Goal: Task Accomplishment & Management: Manage account settings

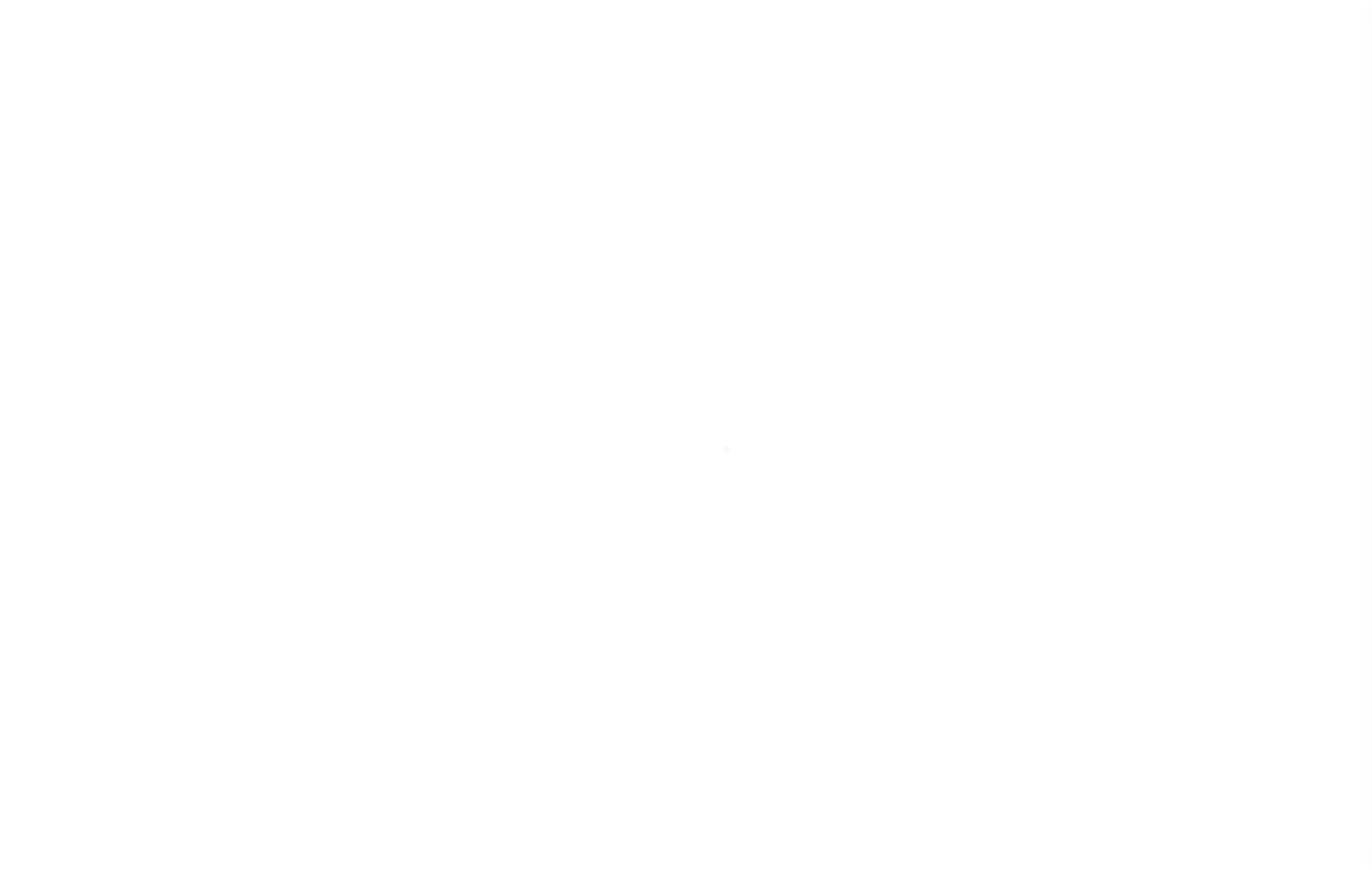
select select
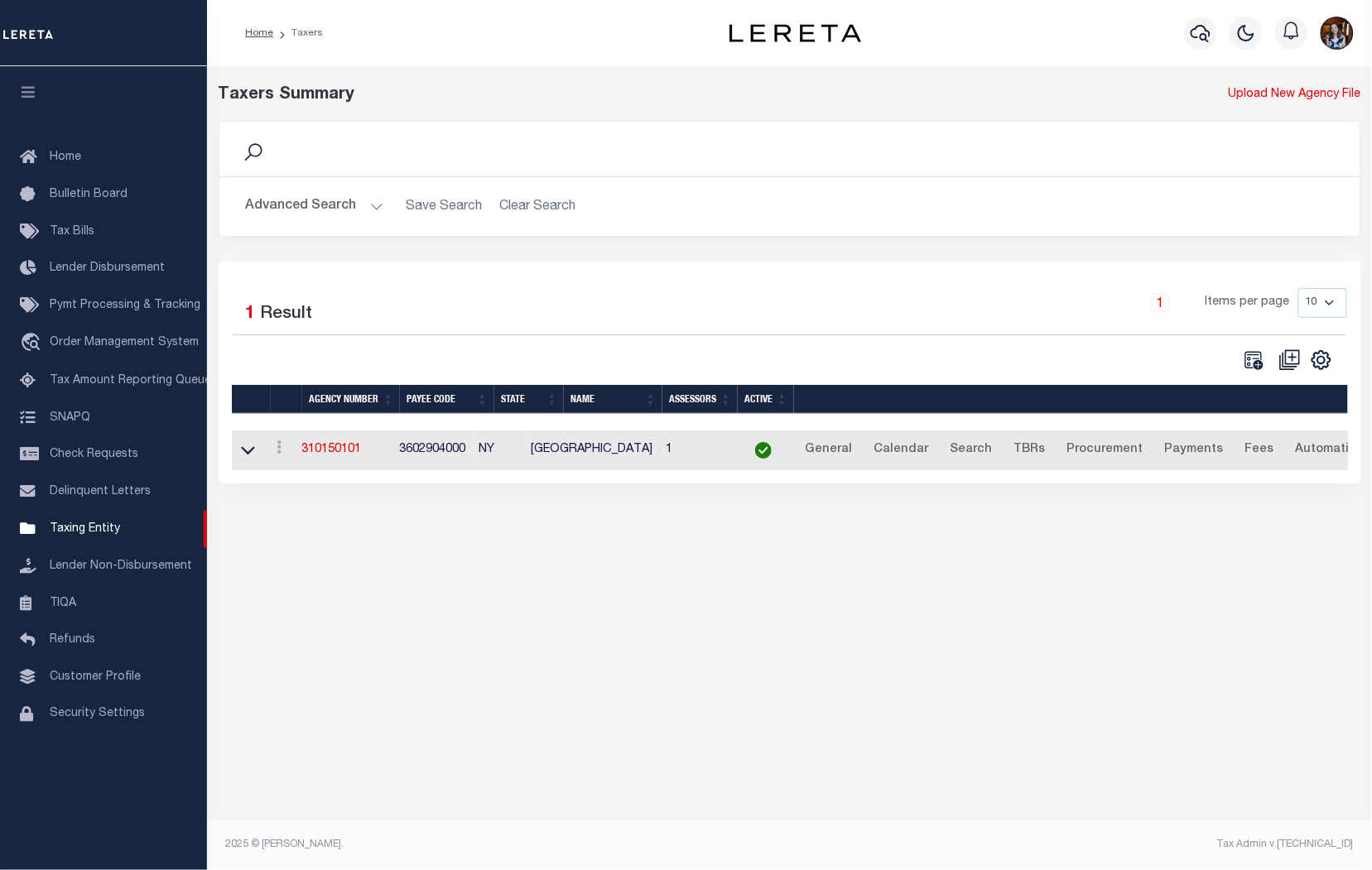
click at [345, 208] on button "Advanced Search" at bounding box center [314, 207] width 137 height 33
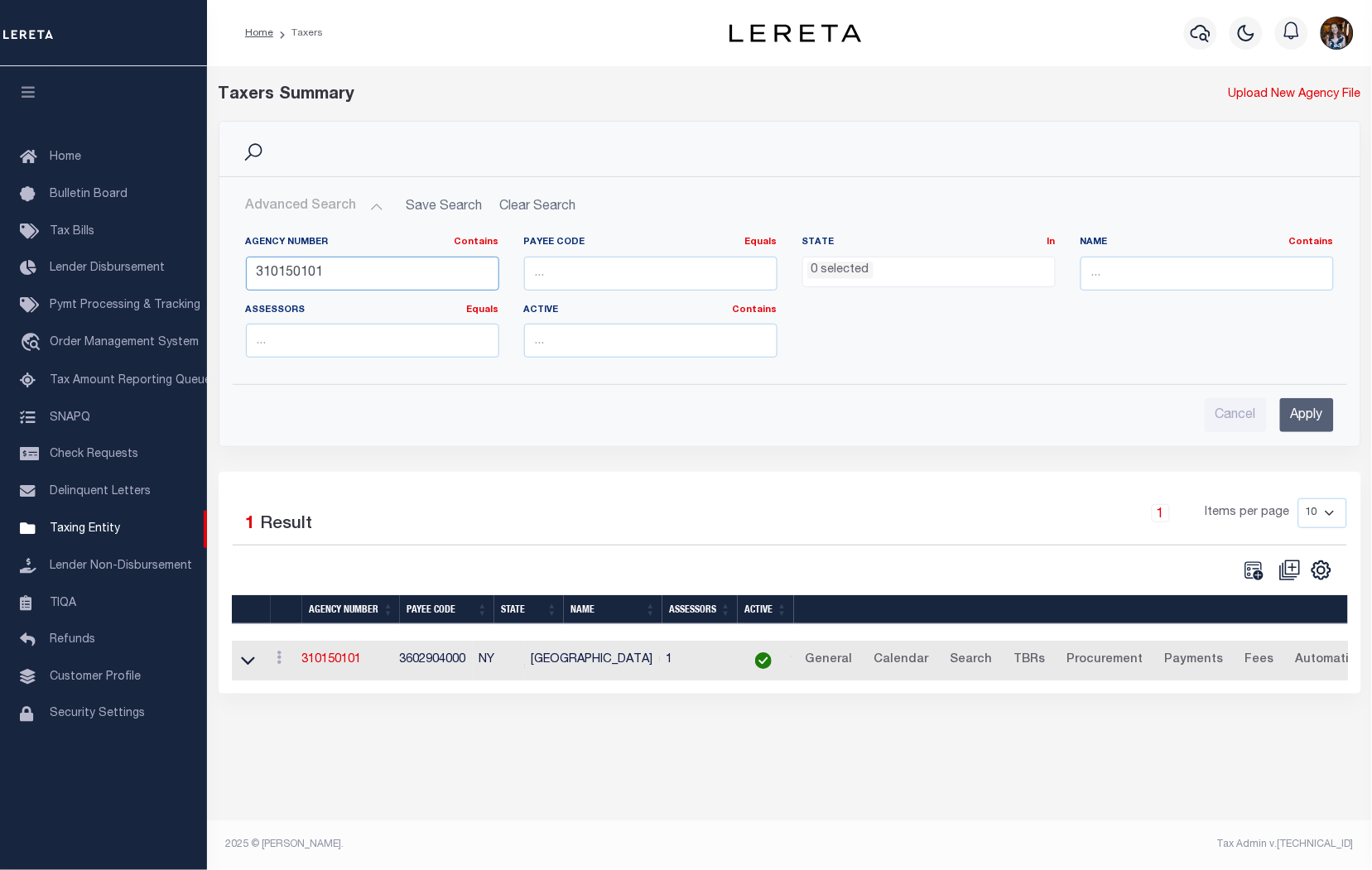
click at [361, 273] on input "310150101" at bounding box center [372, 274] width 253 height 34
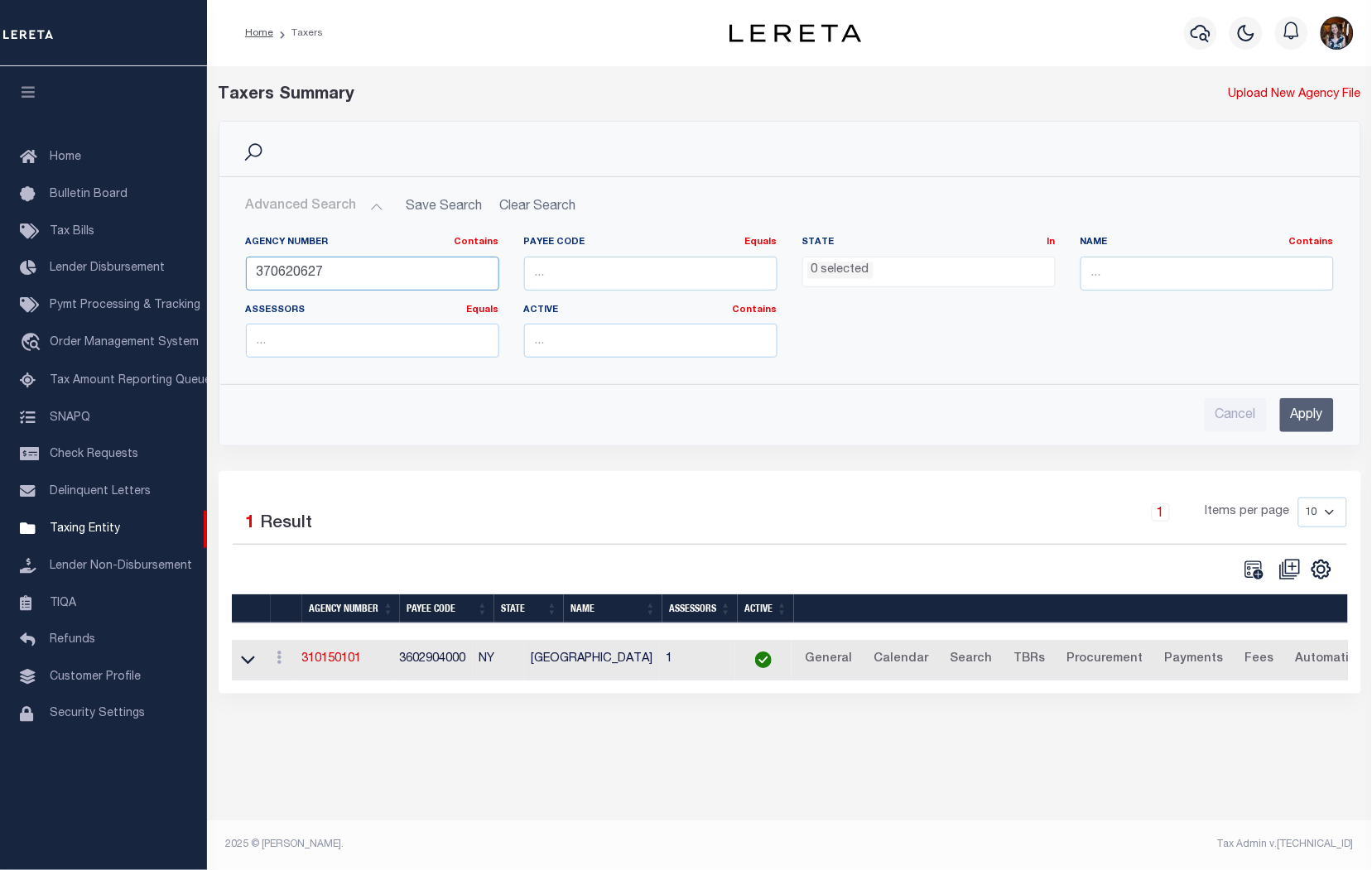
type input "370620627"
click at [1304, 419] on input "Apply" at bounding box center [1308, 415] width 54 height 34
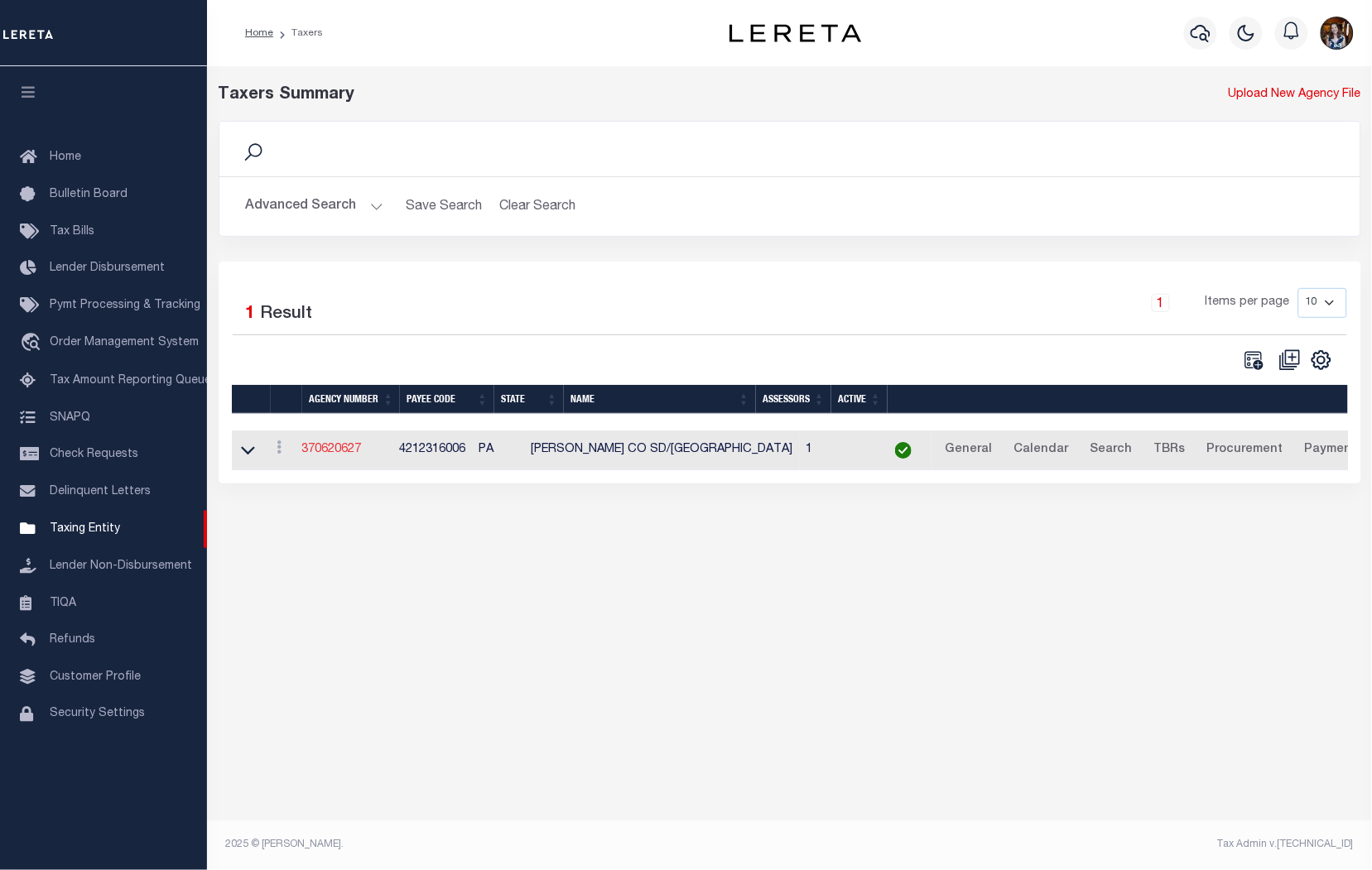
click at [335, 452] on link "370620627" at bounding box center [332, 449] width 60 height 11
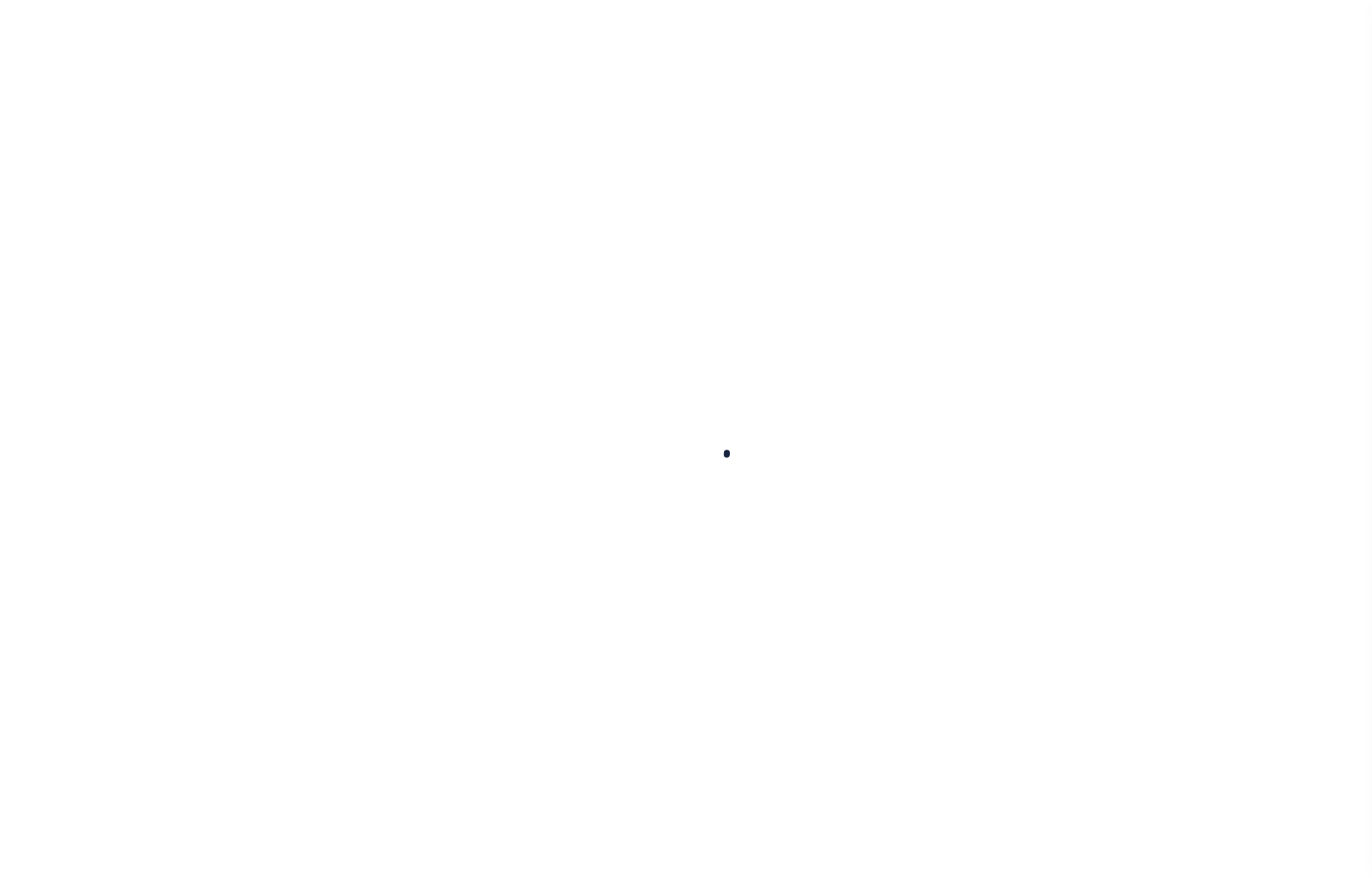
select select
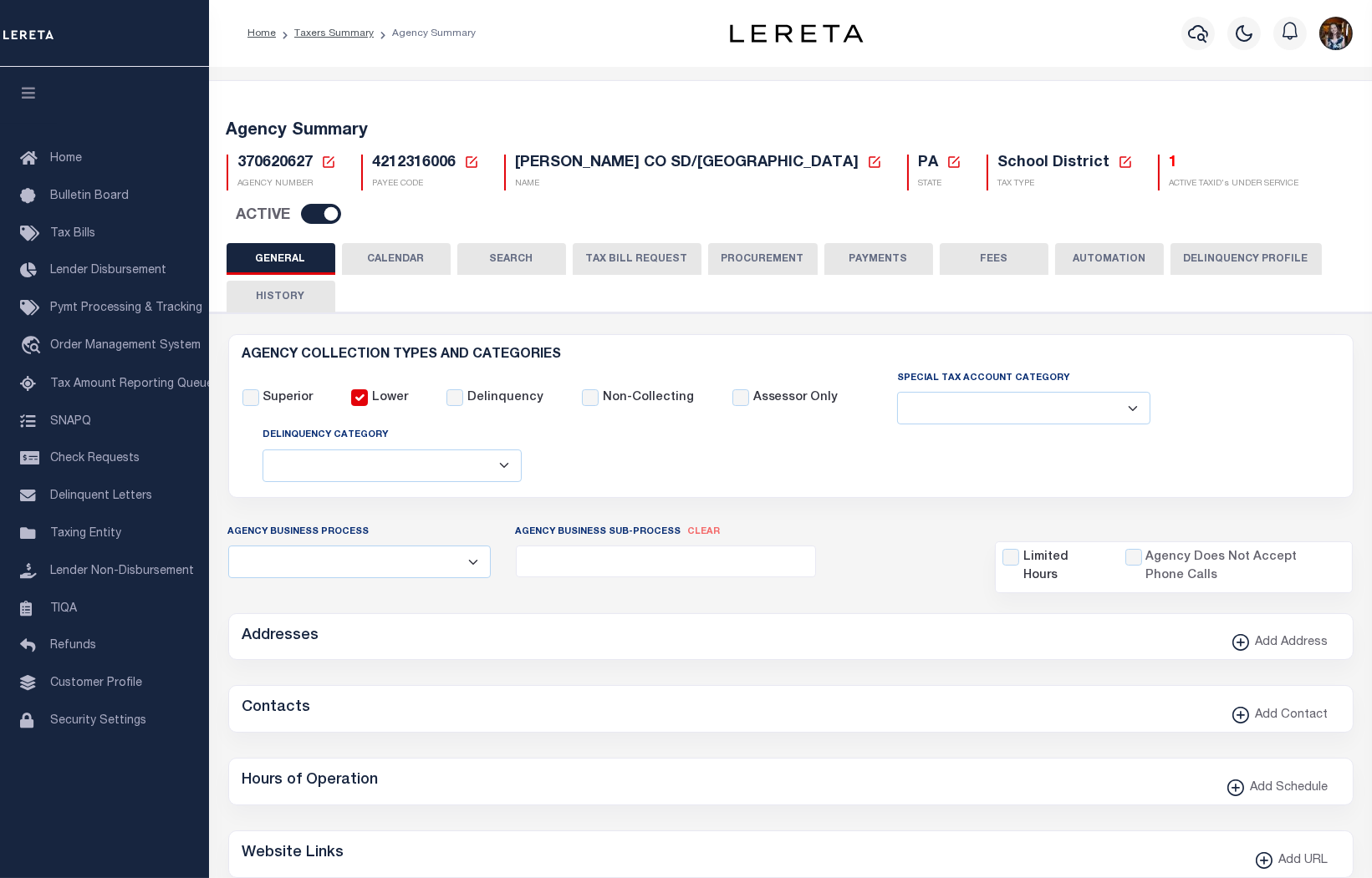
checkbox input "false"
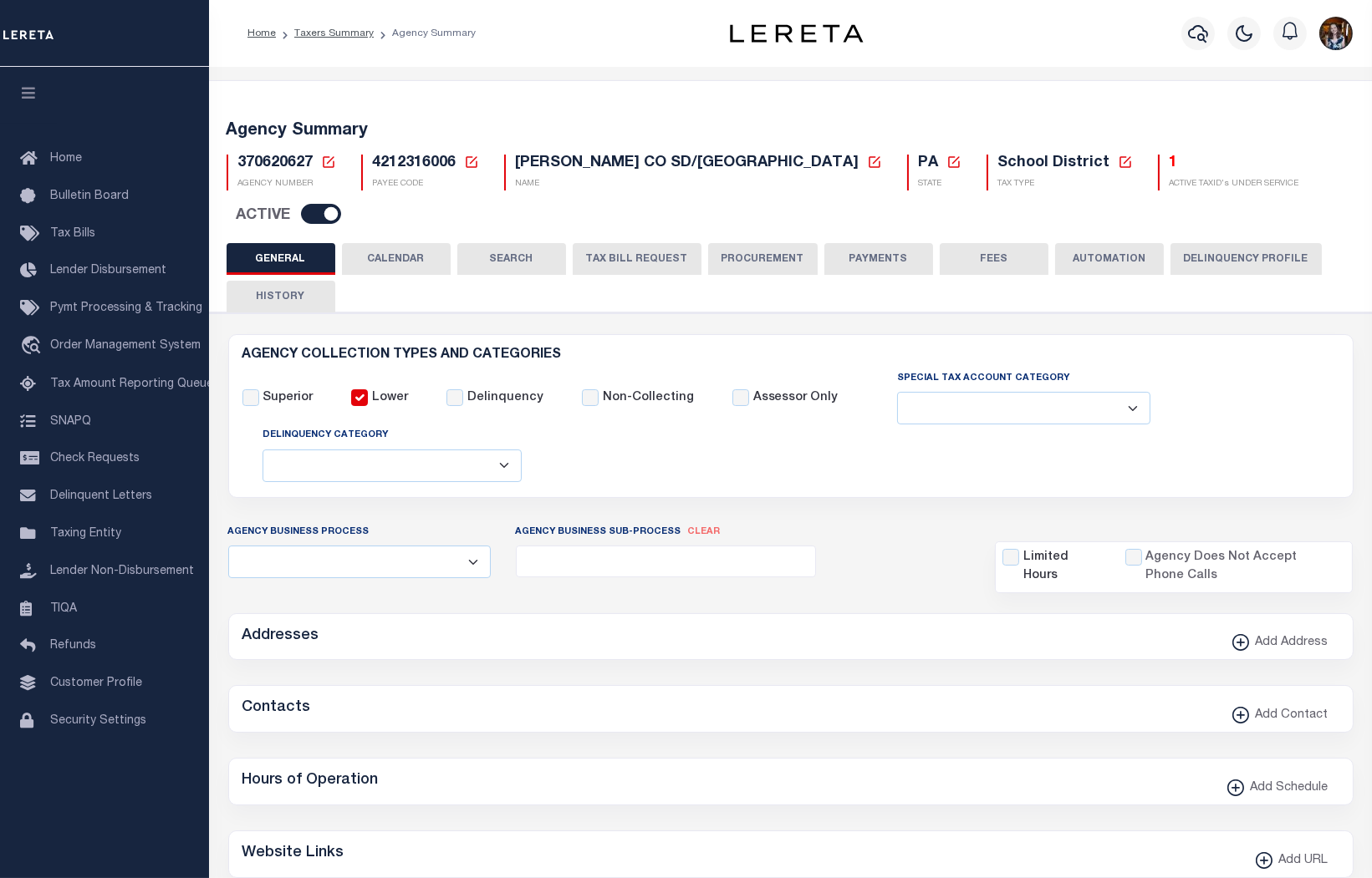
type input "4212316006"
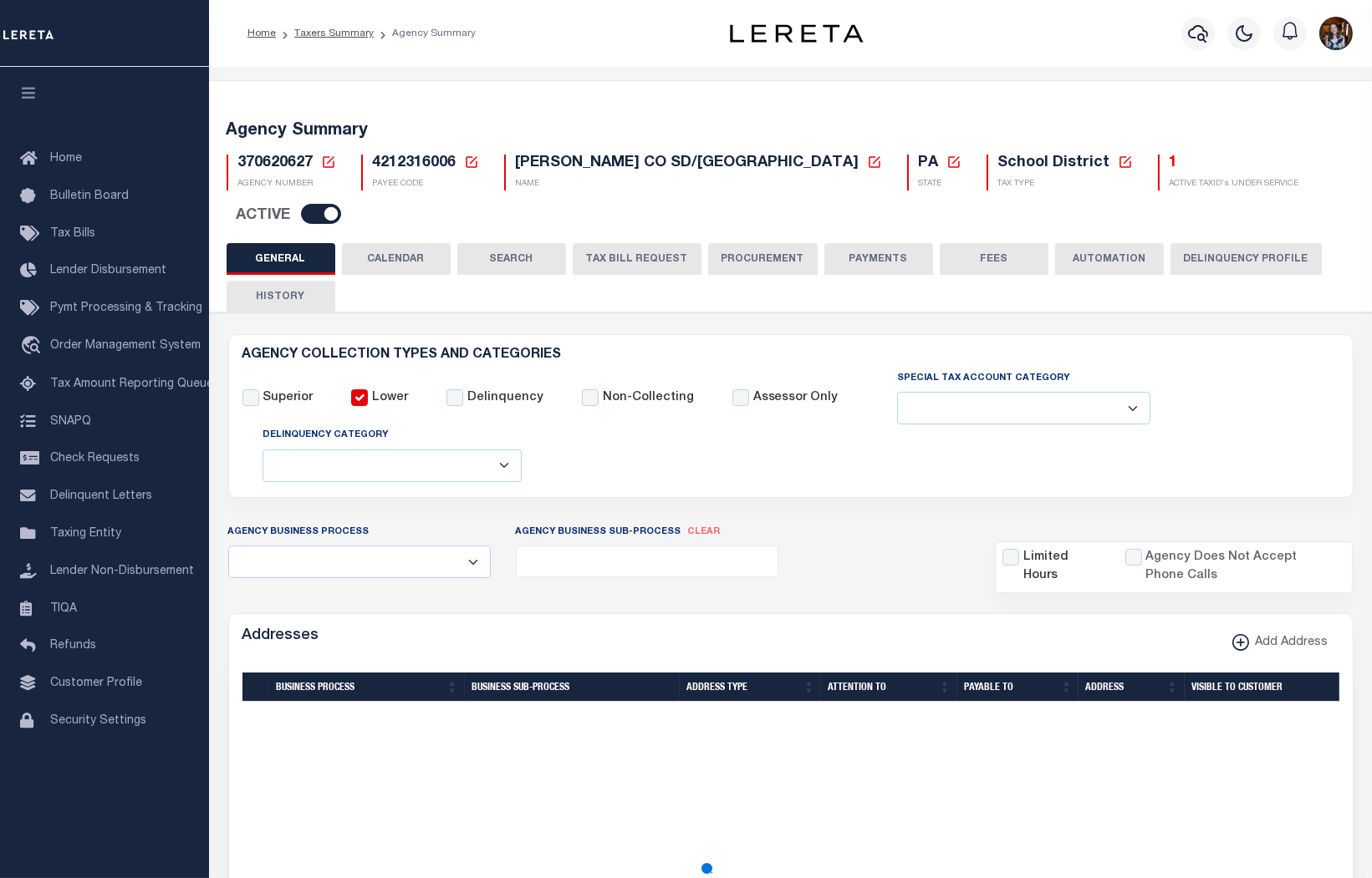
click at [613, 243] on button "TAX BILL REQUEST" at bounding box center [637, 259] width 128 height 32
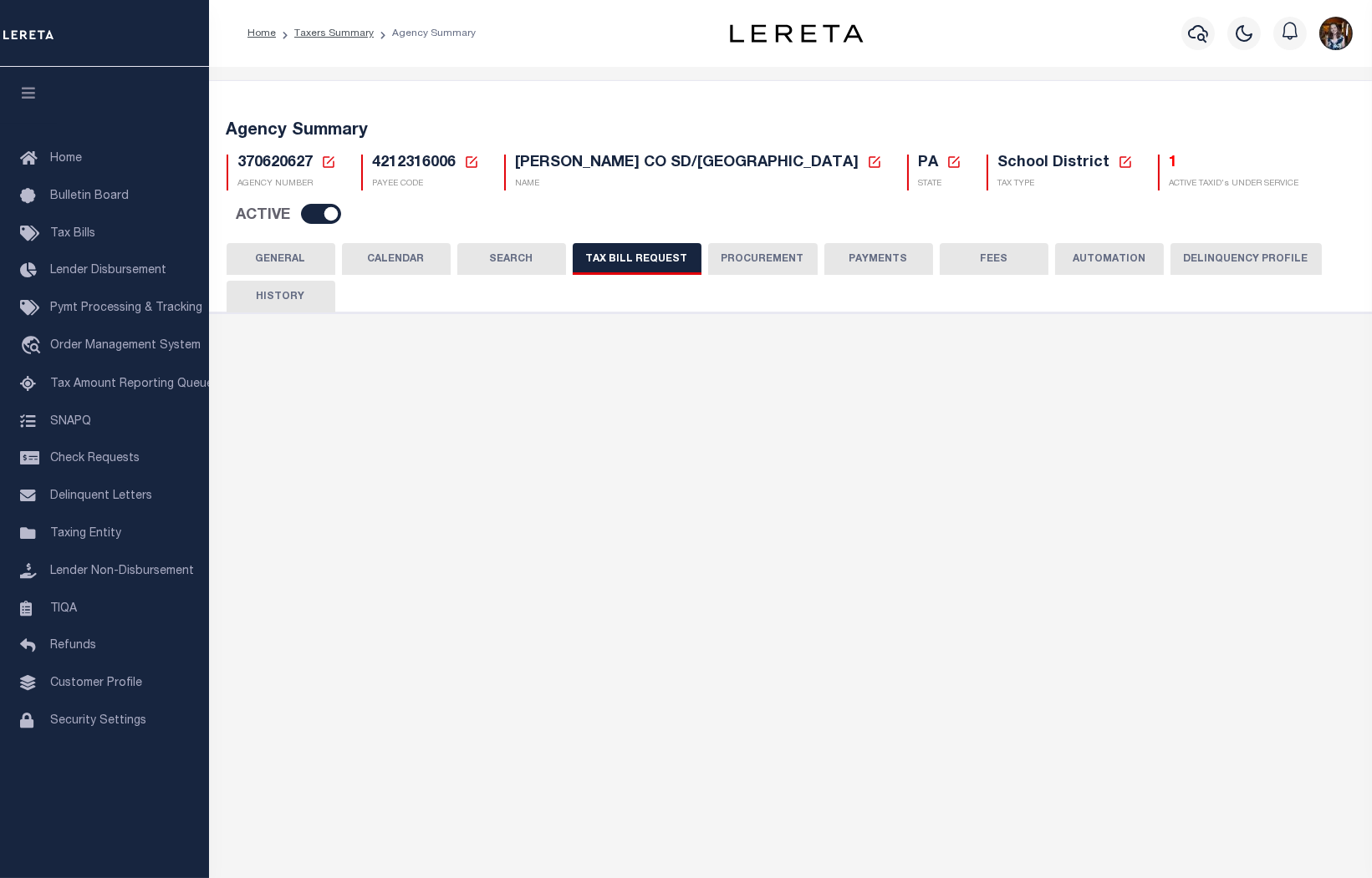
select select "29"
checkbox input "false"
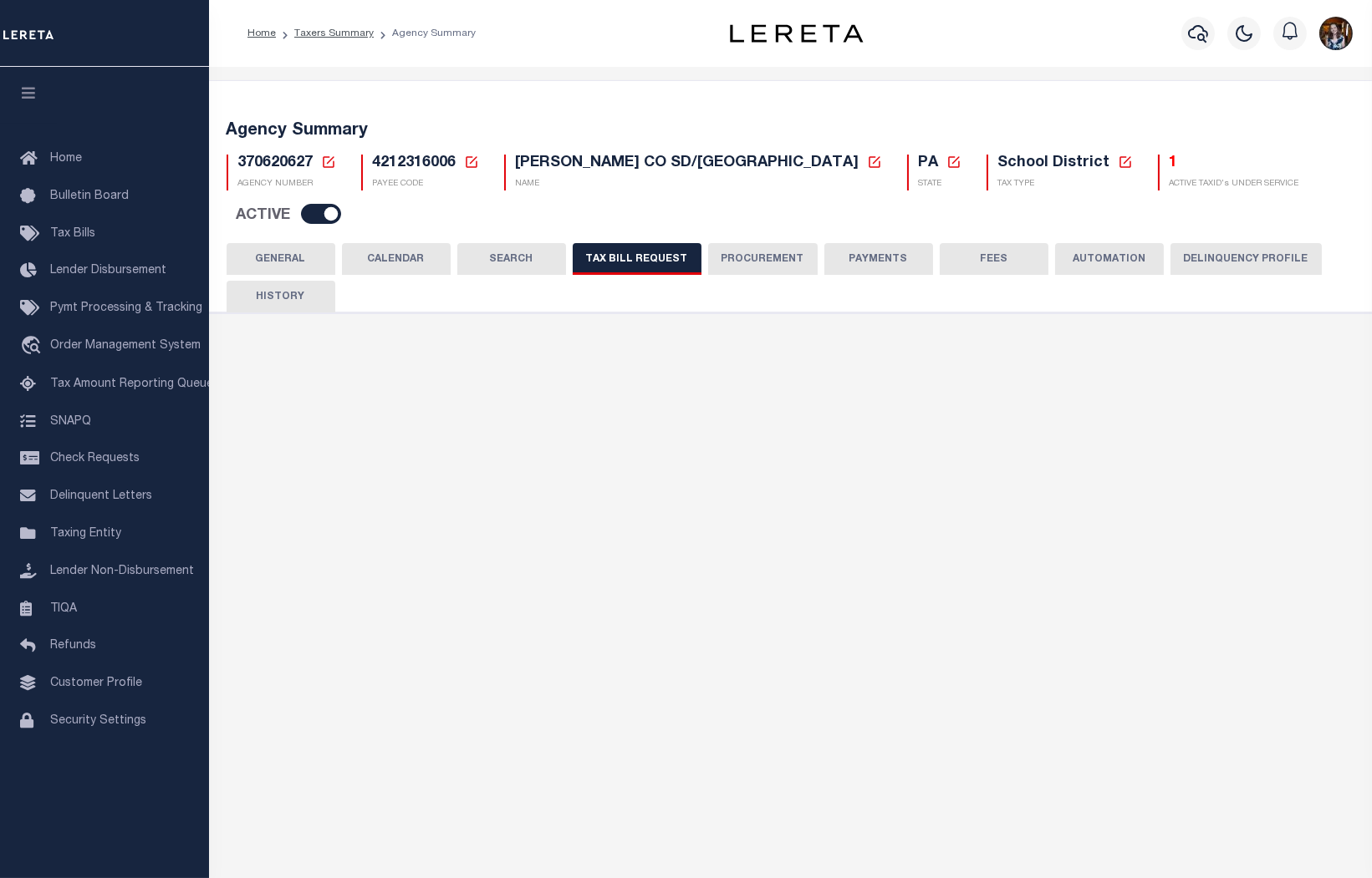
select select "23"
select select "false"
select select
select select "1"
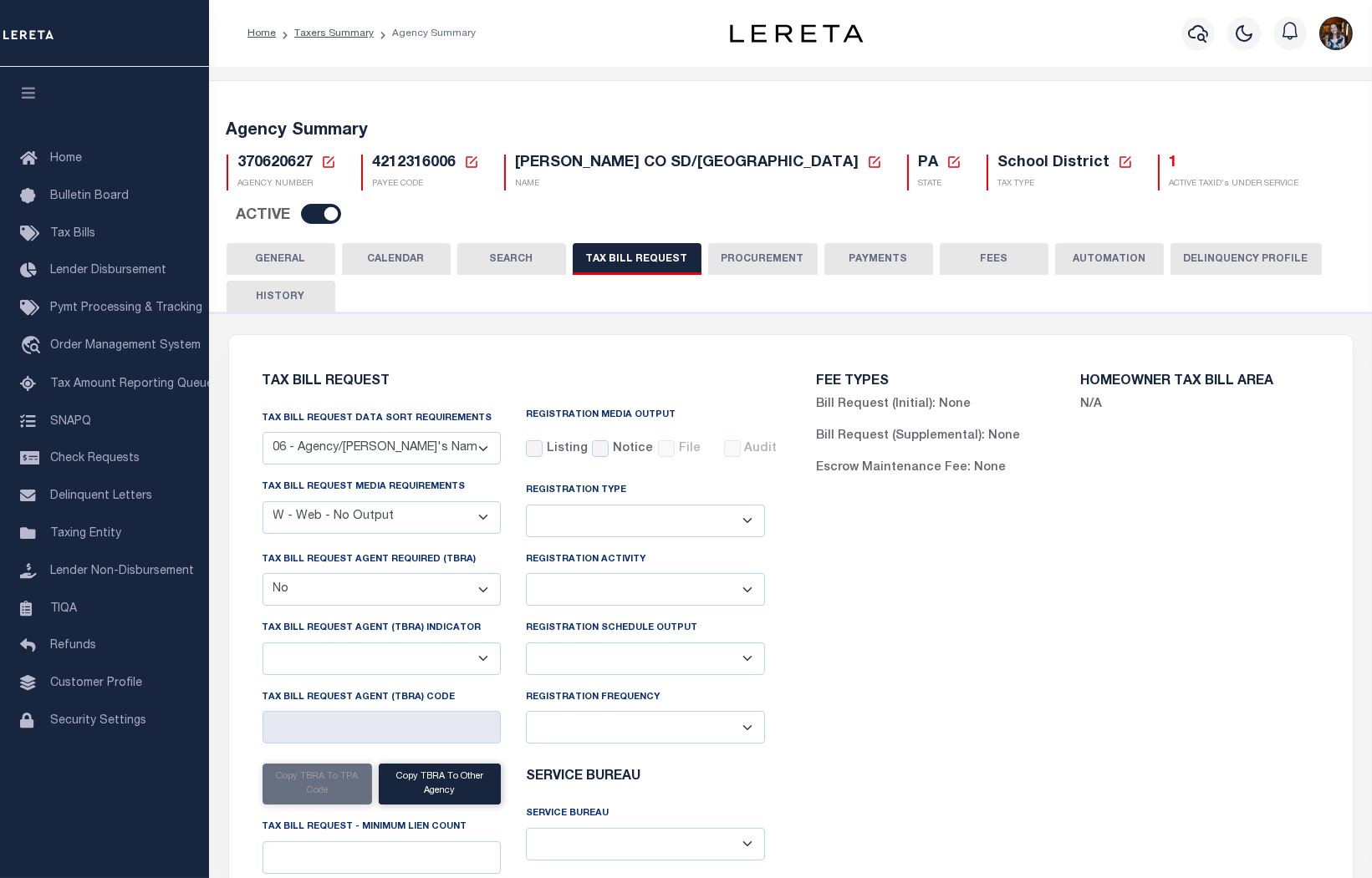
click at [474, 502] on select "A - Listing, File B - Blank Disk E - Notice, Listing F - Form G - Survey L - Li…" at bounding box center [381, 518] width 239 height 33
select select "22"
click at [262, 502] on select "A - Listing, File B - Blank Disk E - Notice, Listing F - Form G - Survey L - Li…" at bounding box center [381, 518] width 239 height 33
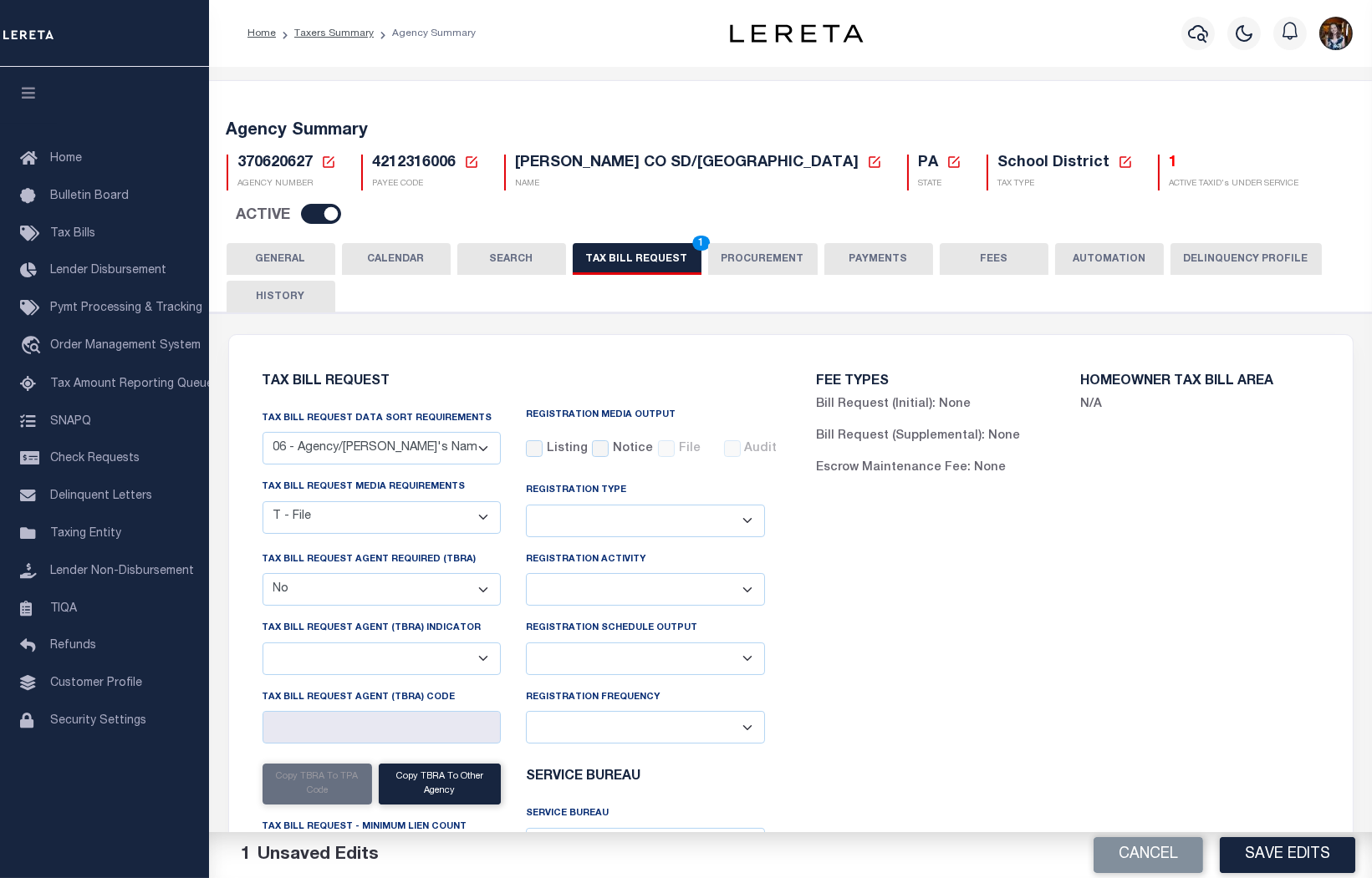
click at [596, 642] on select "Delta File Full File" at bounding box center [644, 658] width 239 height 33
select select "1"
click at [526, 642] on select "Delta File Full File" at bounding box center [644, 658] width 239 height 33
click at [893, 644] on div "FEE TYPES Bill Request (Initial): None Bill Request (Supplemental): None Escrow…" at bounding box center [1068, 676] width 555 height 641
click at [1263, 863] on button "Save Edits" at bounding box center [1288, 855] width 136 height 36
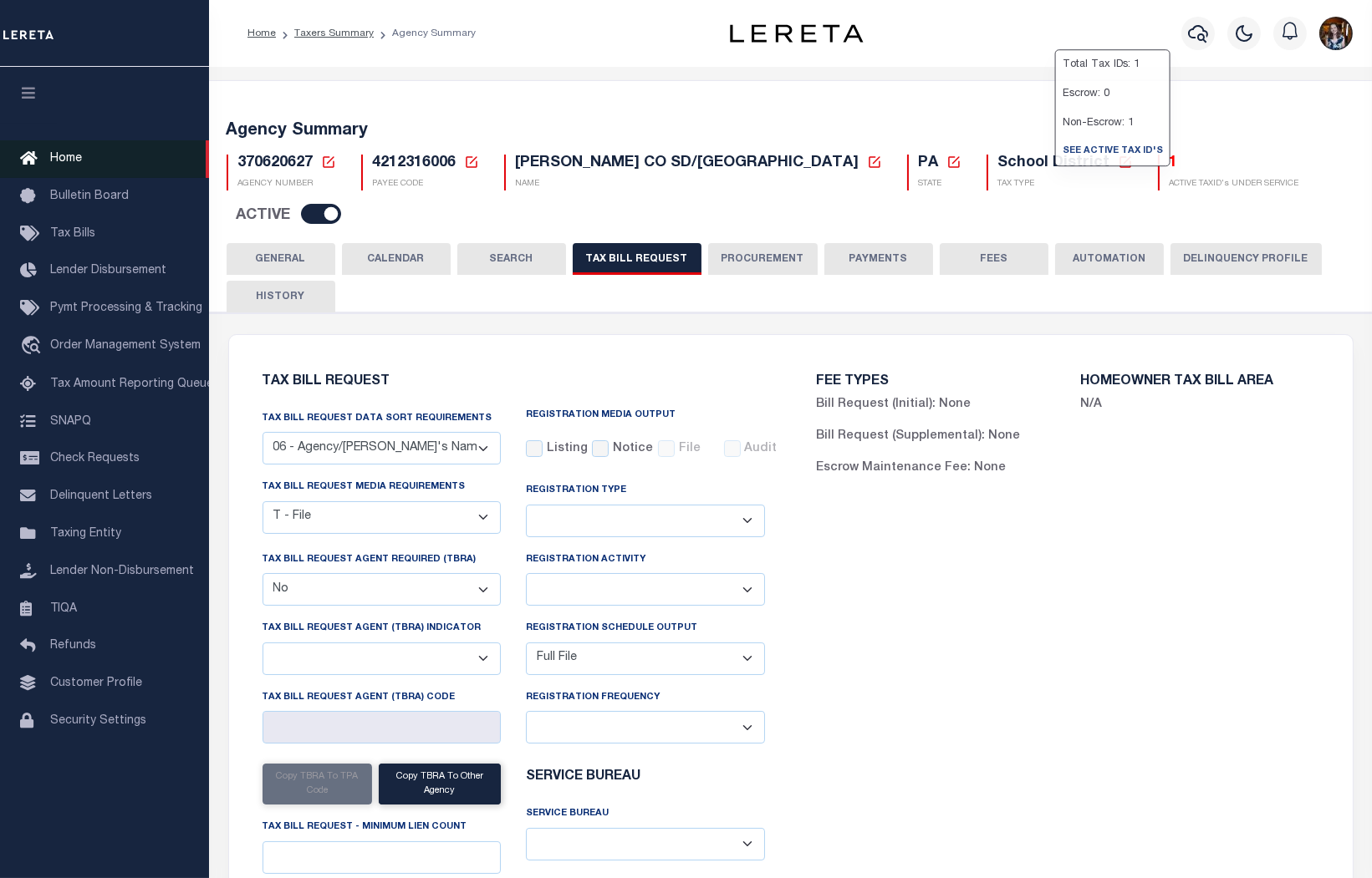
click at [64, 170] on link "Home" at bounding box center [105, 159] width 209 height 38
